Goal: Task Accomplishment & Management: Use online tool/utility

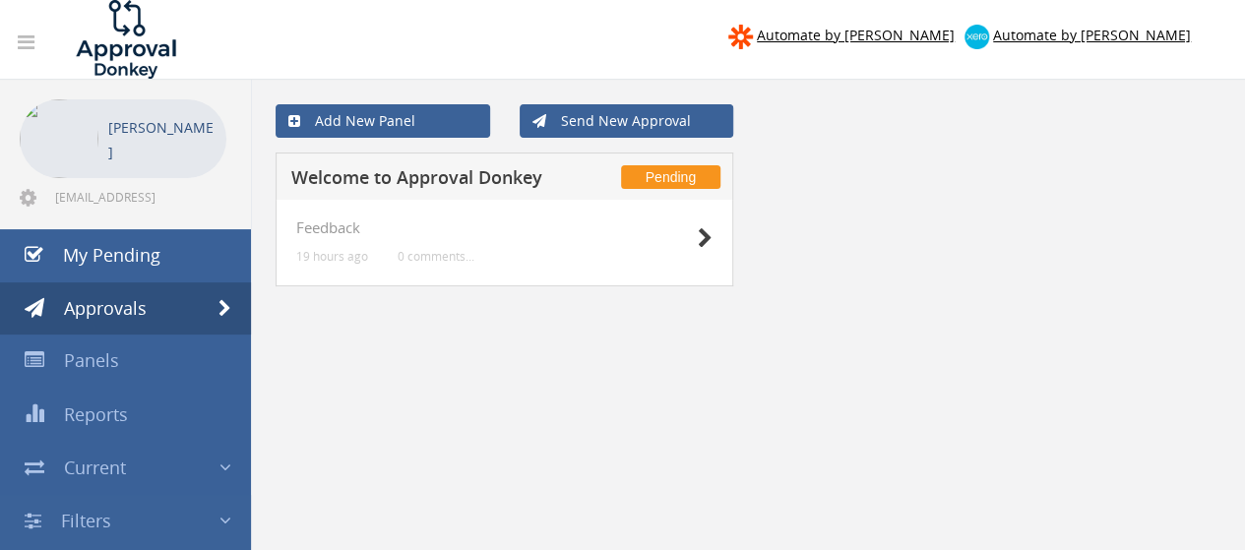
click at [531, 350] on div "Add New Panel Send New Approval Pending Welcome to Approval Donkey Feedback 19 …" at bounding box center [748, 355] width 994 height 550
click at [391, 122] on link "Add New Panel" at bounding box center [383, 120] width 215 height 33
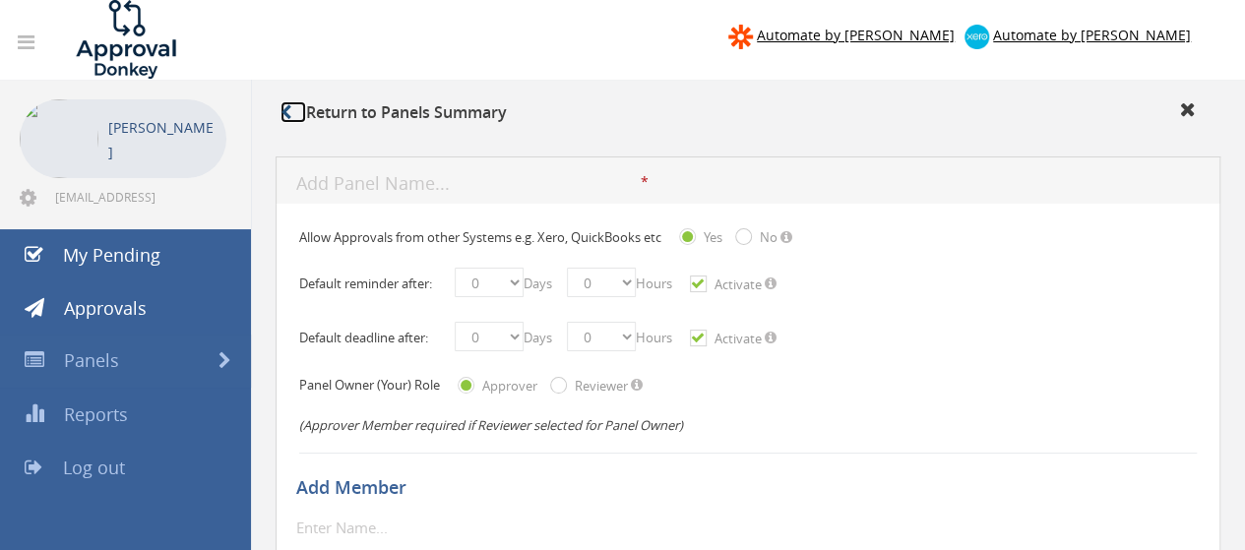
click at [288, 109] on icon at bounding box center [286, 112] width 11 height 16
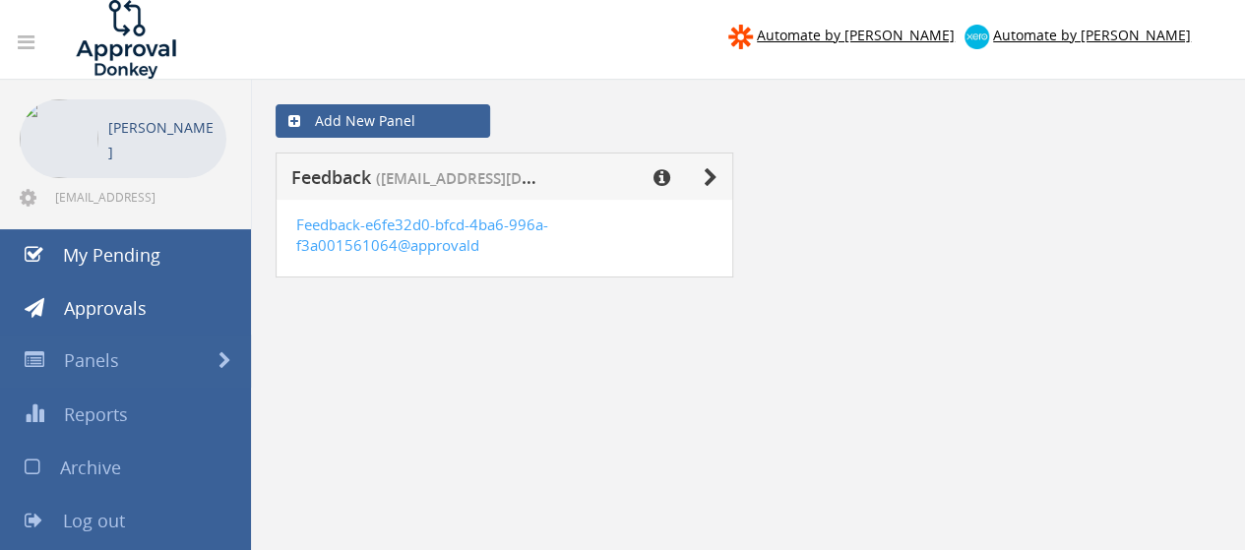
click at [577, 90] on div "Add New Panel" at bounding box center [748, 121] width 975 height 63
